Goal: Transaction & Acquisition: Obtain resource

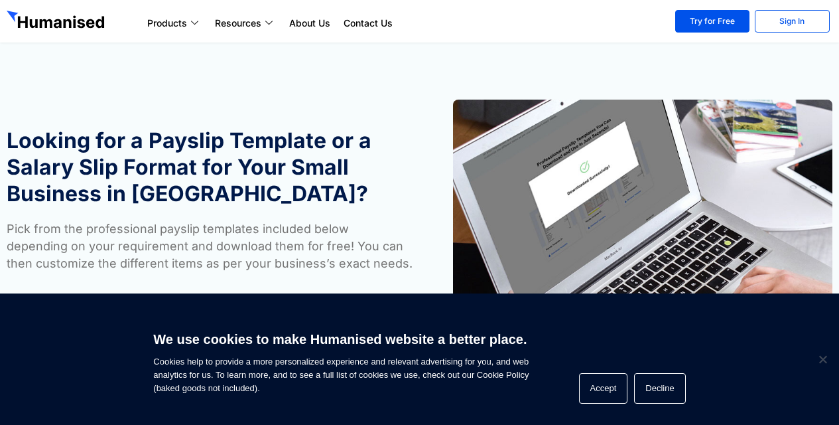
click at [311, 70] on section "Looking for a Payslip Template or a Salary Slip Format for Your Small Business …" at bounding box center [419, 206] width 839 height 412
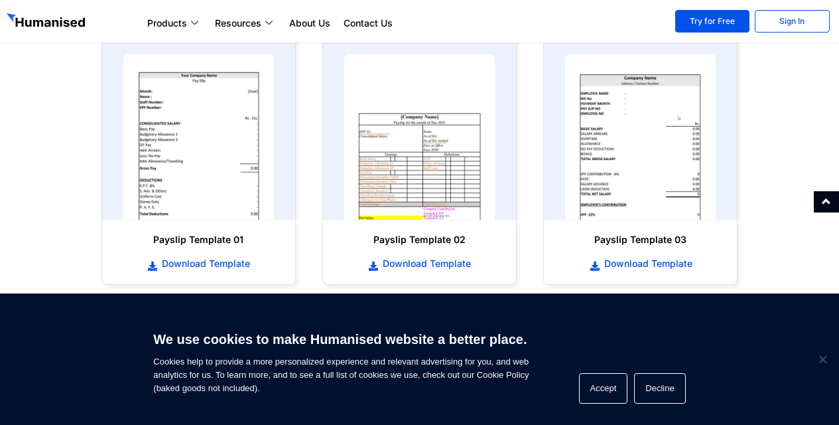
scroll to position [663, 0]
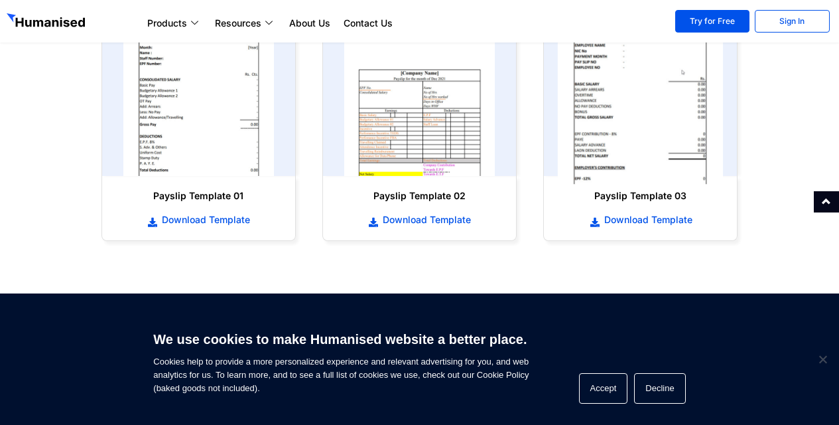
click at [671, 161] on div "Payslip Template 03 Download Template" at bounding box center [640, 114] width 221 height 279
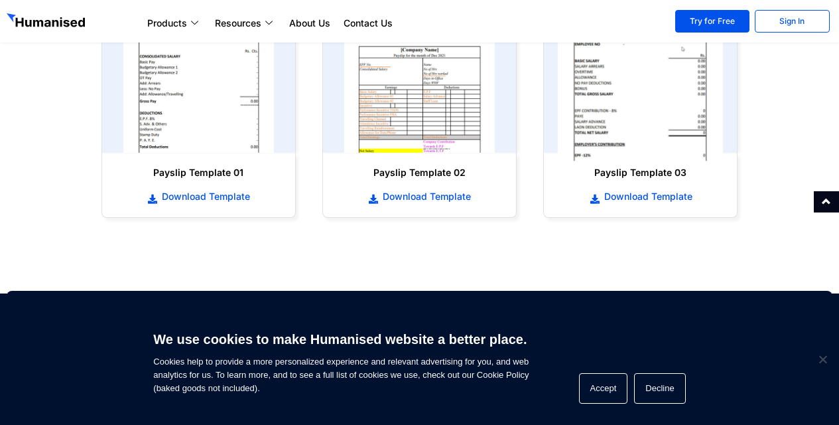
click at [632, 85] on img at bounding box center [641, 70] width 166 height 182
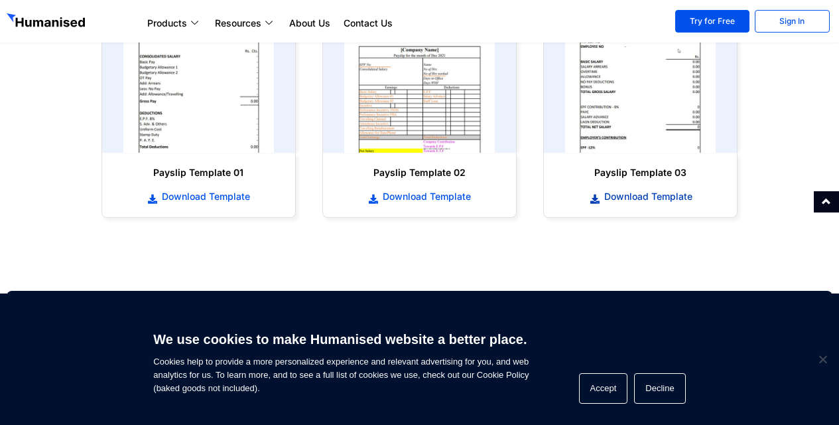
click at [639, 198] on span "Download Template" at bounding box center [647, 196] width 92 height 13
